Goal: Check status: Check status

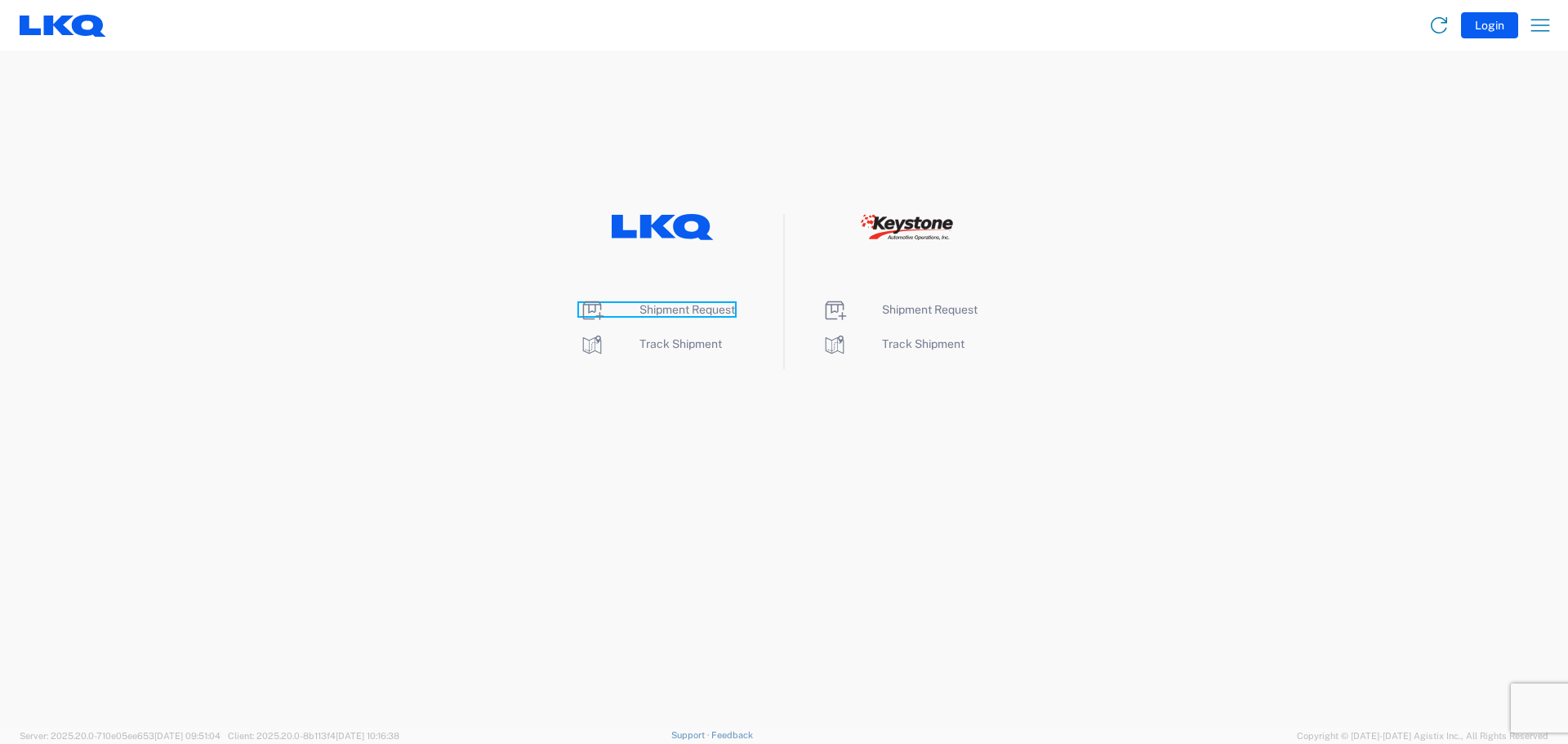
click at [711, 307] on span "Shipment Request" at bounding box center [687, 309] width 95 height 13
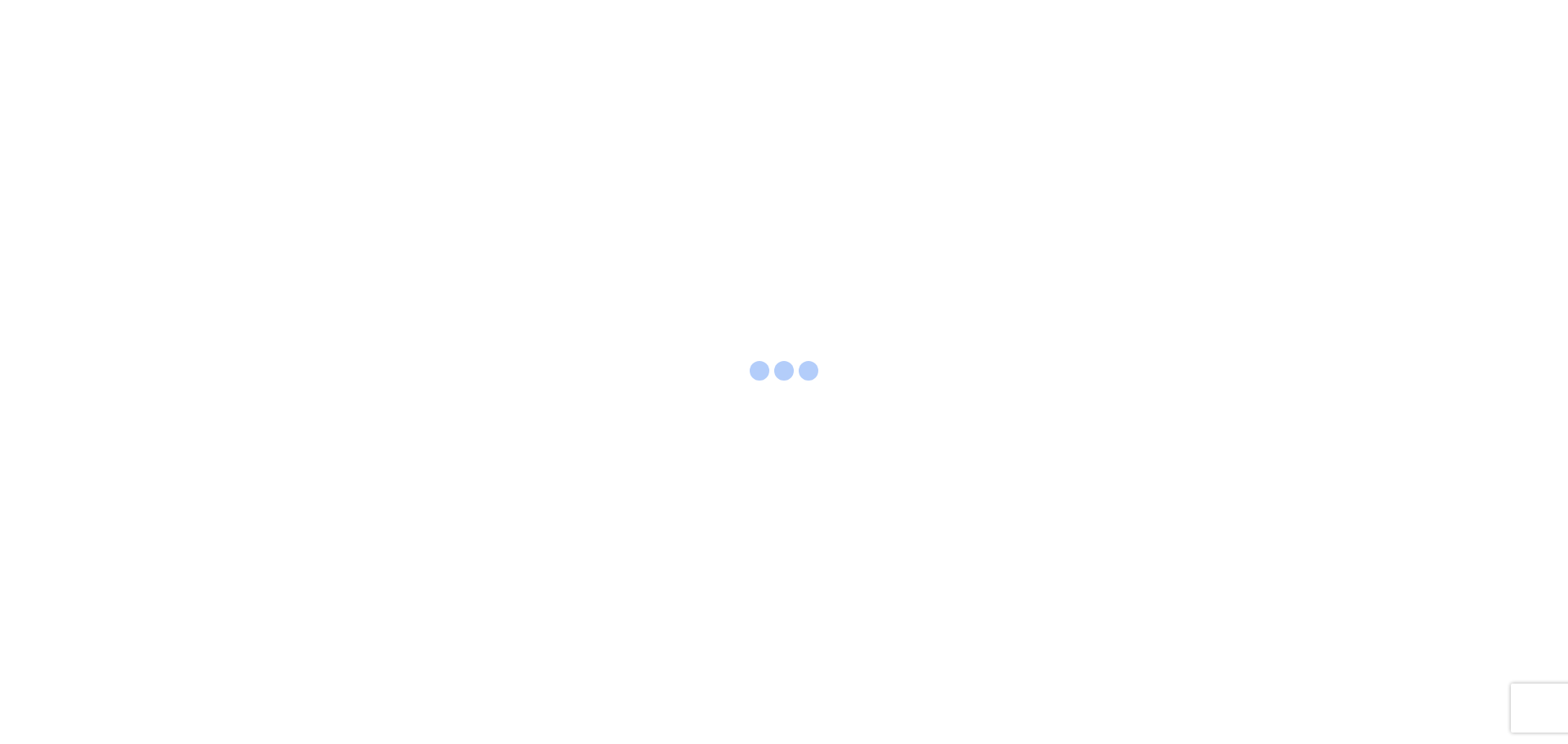
select select "FULL"
select select "LBS"
select select "IN"
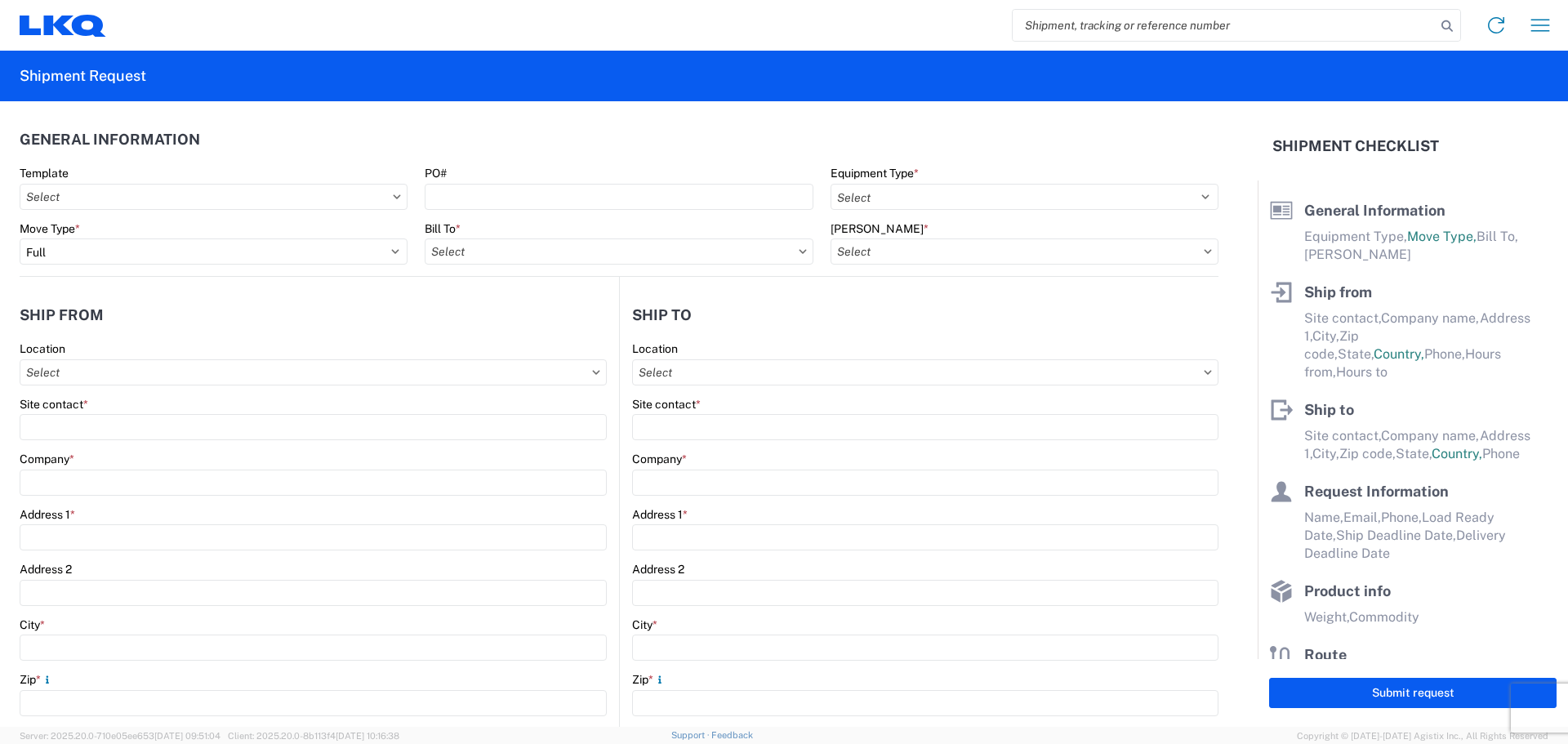
click at [1249, 27] on input "search" at bounding box center [1224, 26] width 423 height 31
type input "56964040"
click at [1452, 26] on icon at bounding box center [1446, 26] width 23 height 23
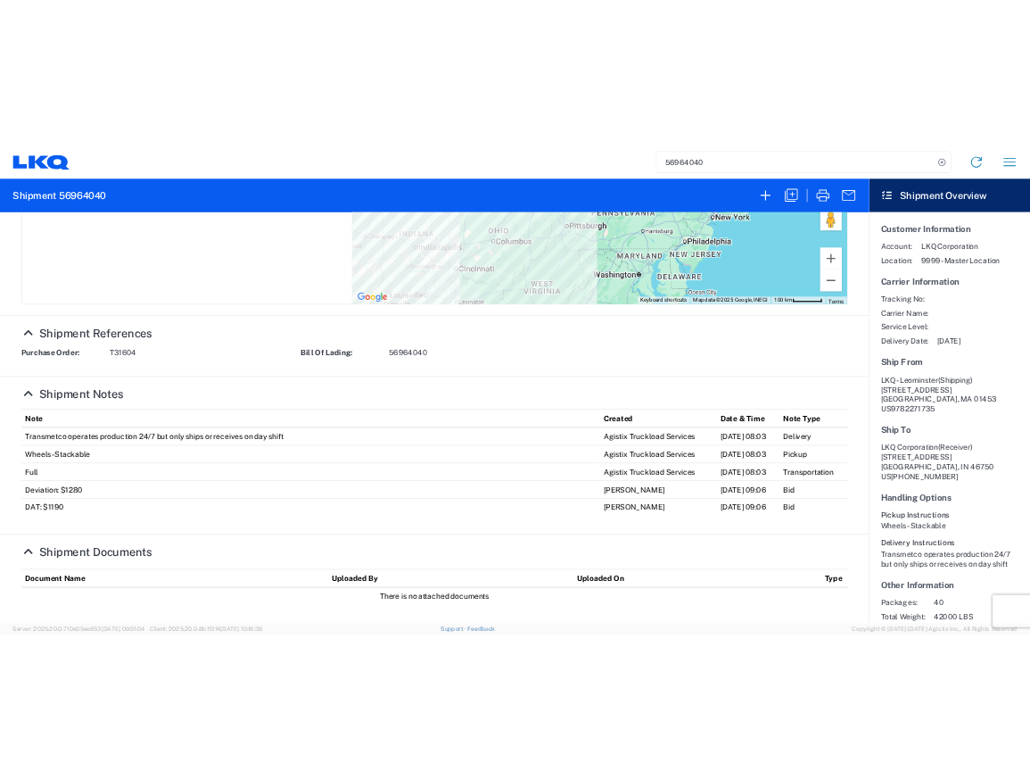
scroll to position [608, 0]
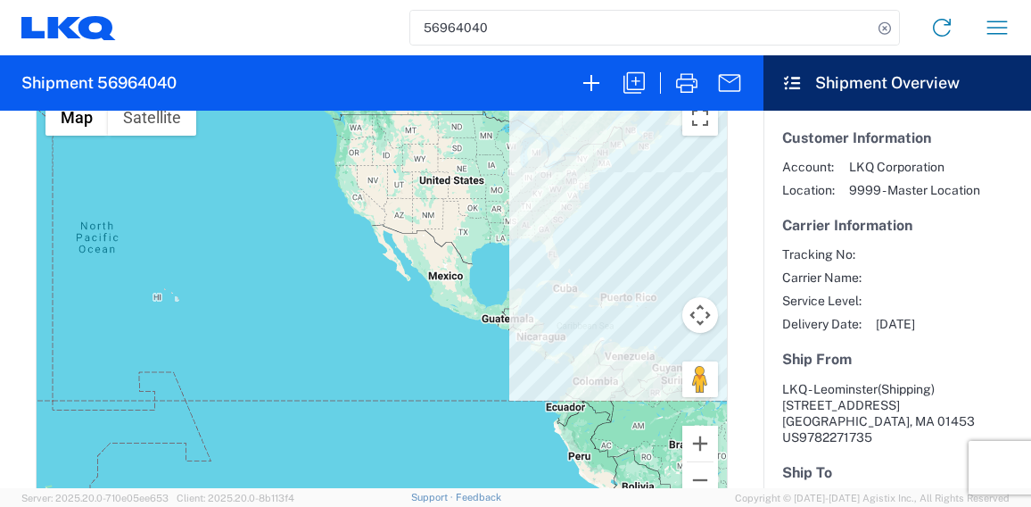
click at [1028, 504] on agx-app-version "Server: 2025.20.0-710e05ee653 2025-09-30 09:51:04 Client: 2025.20.0-8b113f4 202…" at bounding box center [515, 497] width 1031 height 19
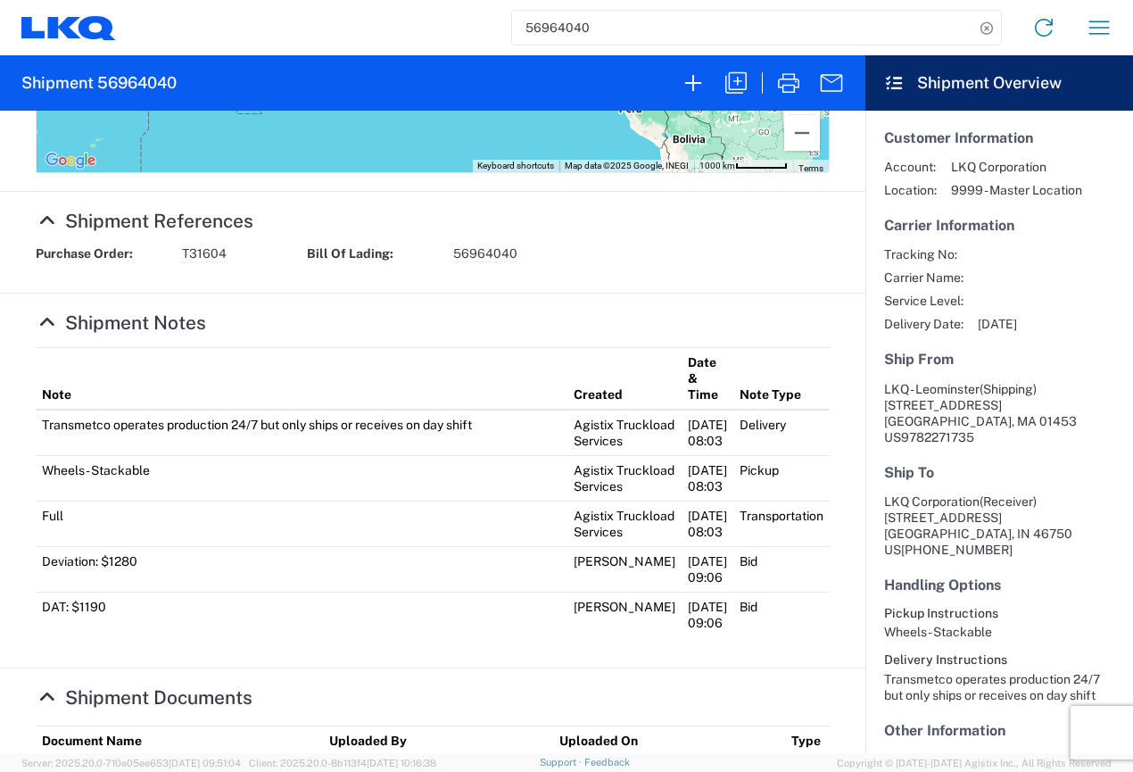
scroll to position [959, 0]
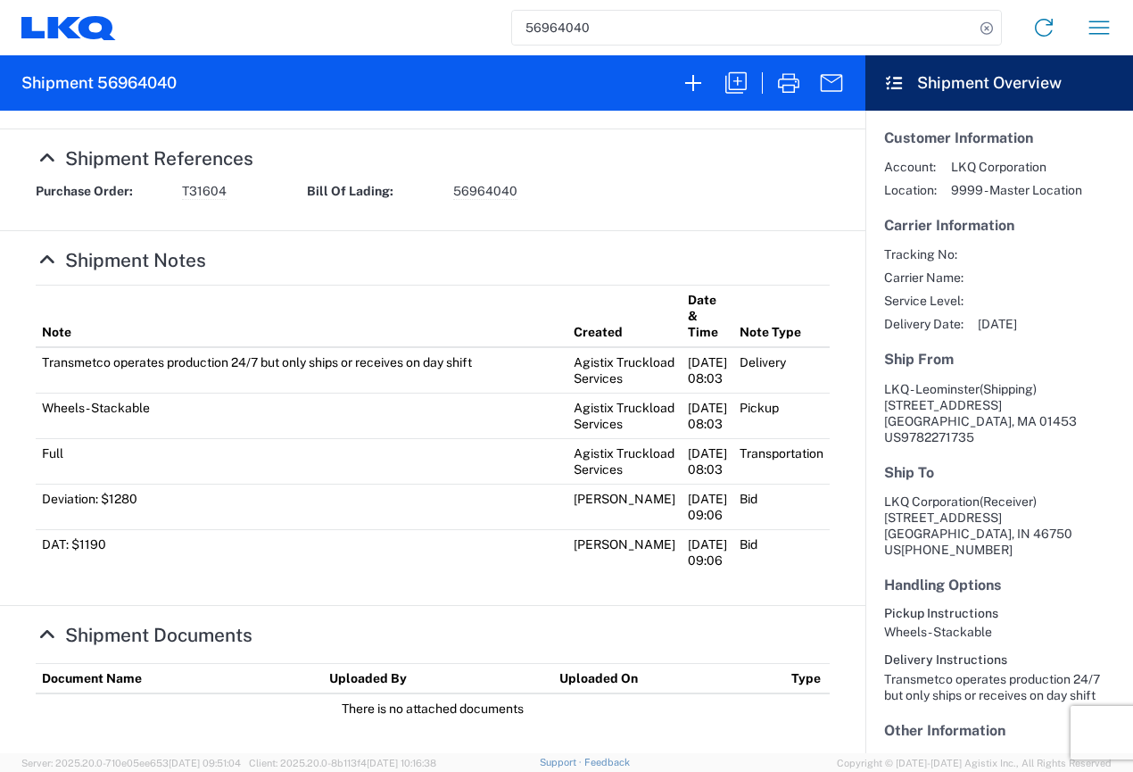
click at [45, 632] on icon at bounding box center [47, 634] width 23 height 19
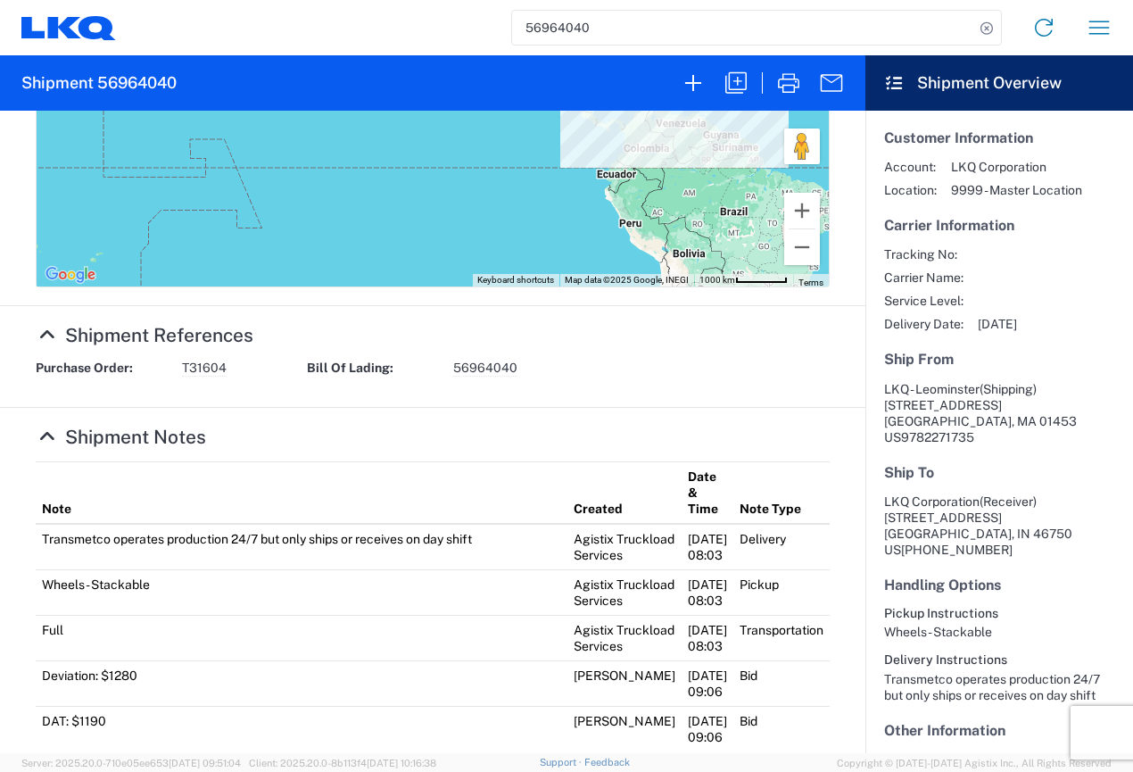
scroll to position [883, 0]
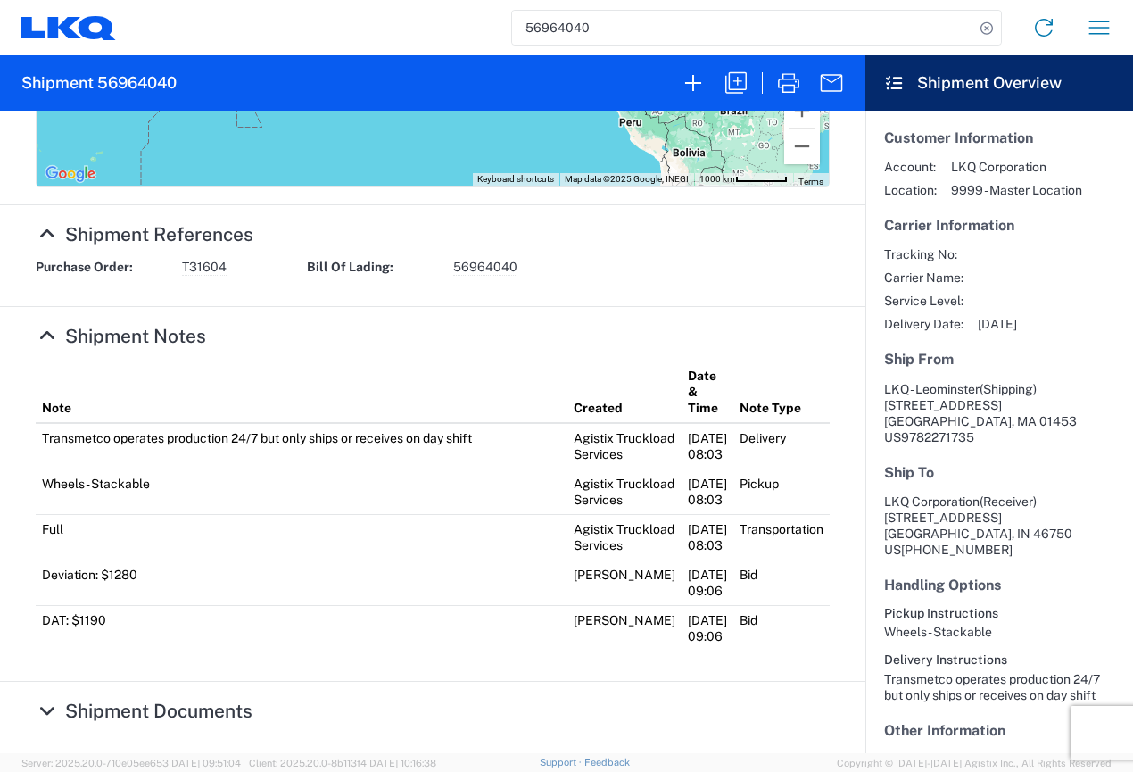
click at [46, 708] on icon at bounding box center [47, 710] width 23 height 19
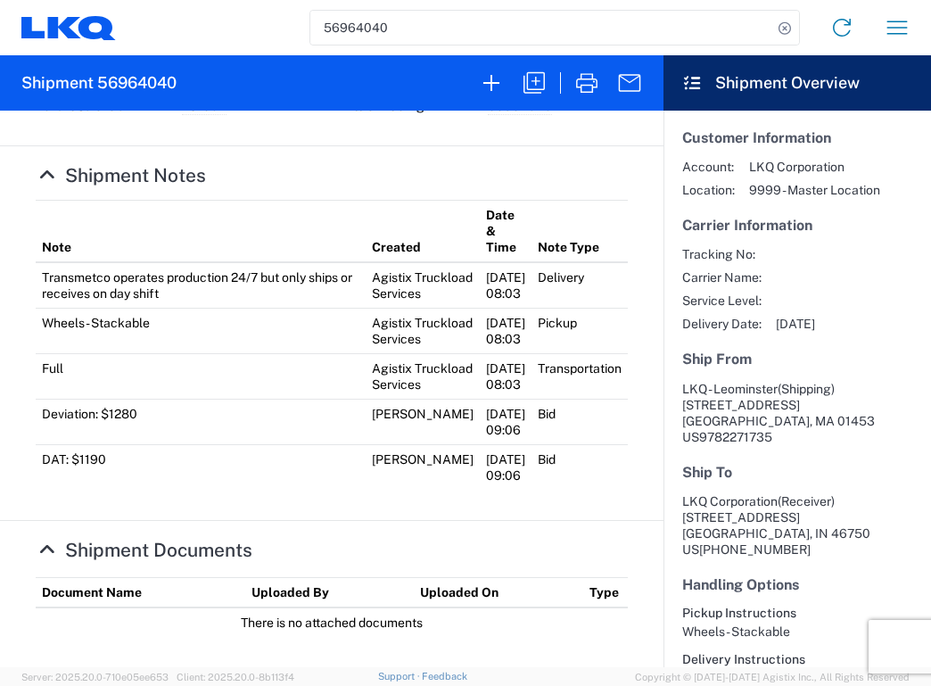
scroll to position [1134, 0]
drag, startPoint x: 431, startPoint y: 629, endPoint x: 107, endPoint y: 630, distance: 323.8
click at [148, 632] on td "There is no attached documents" at bounding box center [332, 622] width 592 height 29
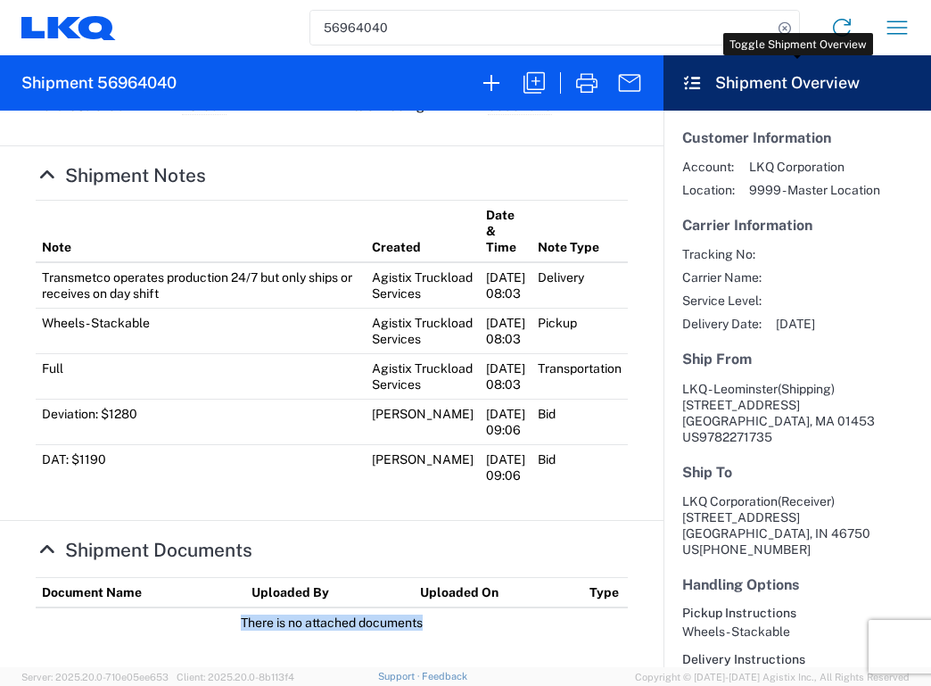
click at [900, 89] on header "Shipment Overview" at bounding box center [798, 82] width 268 height 55
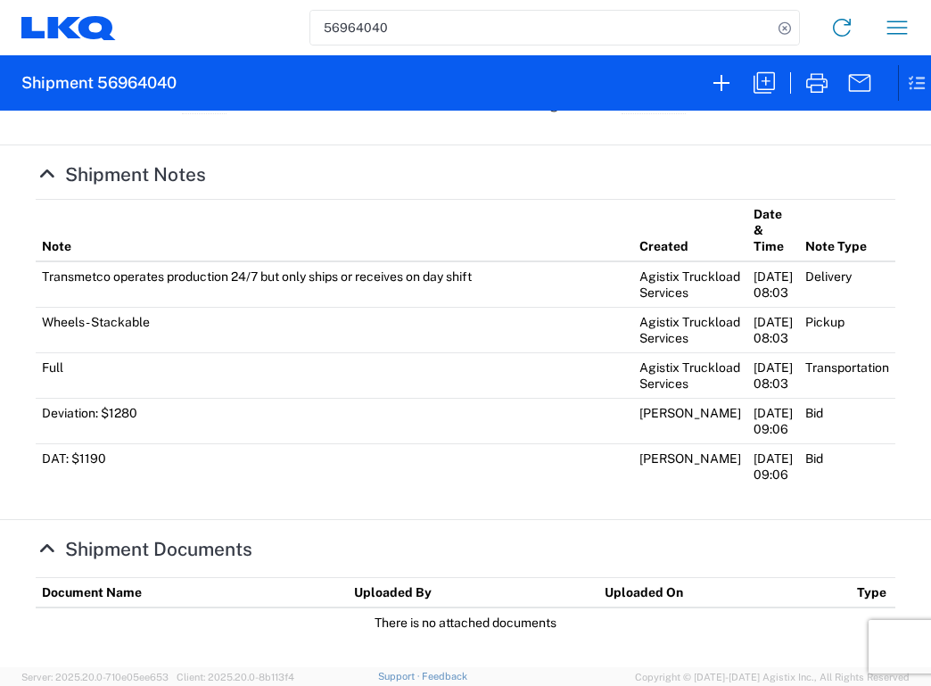
scroll to position [789, 0]
click at [586, 163] on h4 "Shipment Notes" at bounding box center [466, 174] width 860 height 22
